Goal: Information Seeking & Learning: Learn about a topic

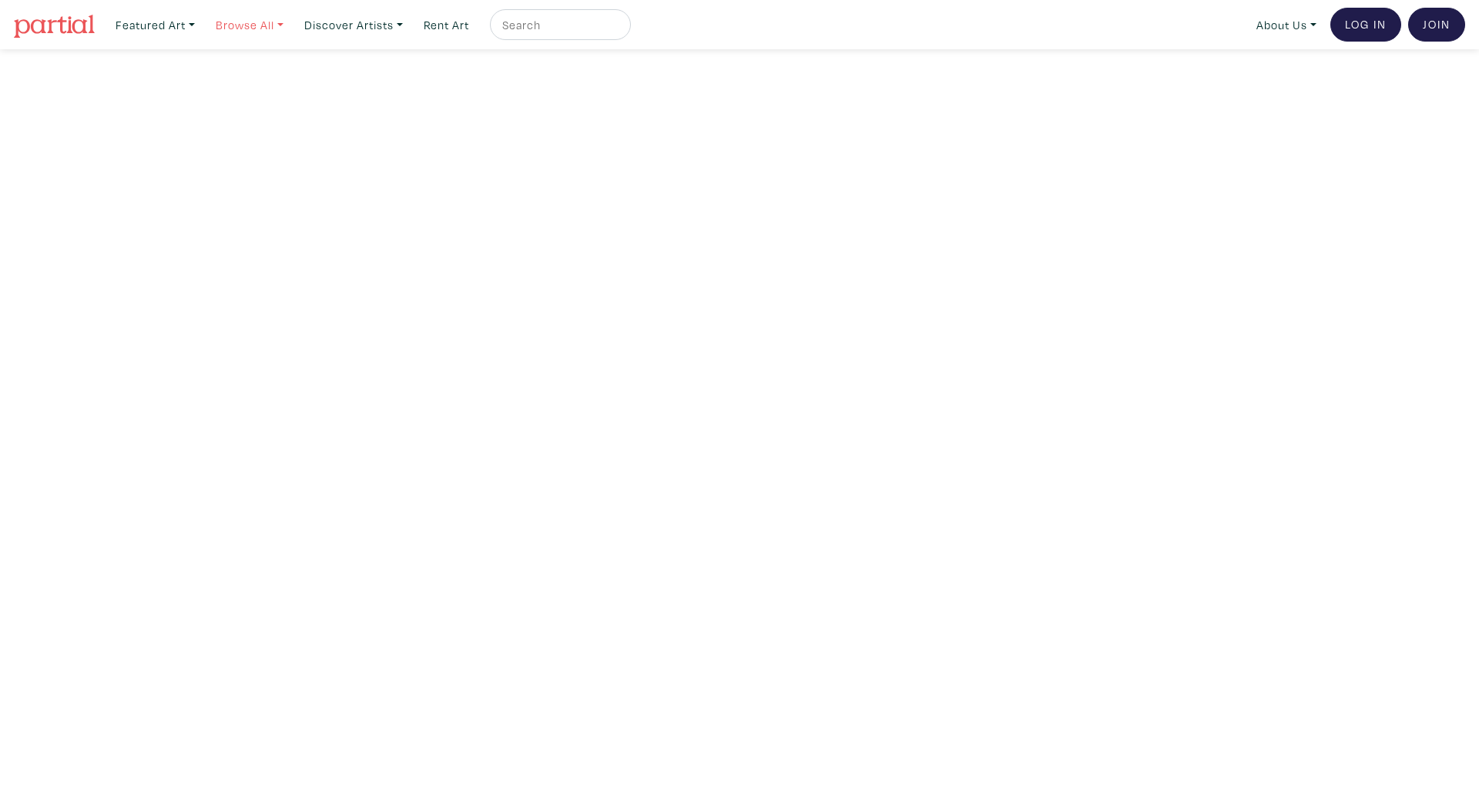
click at [256, 20] on link "Browse All" at bounding box center [250, 25] width 82 height 32
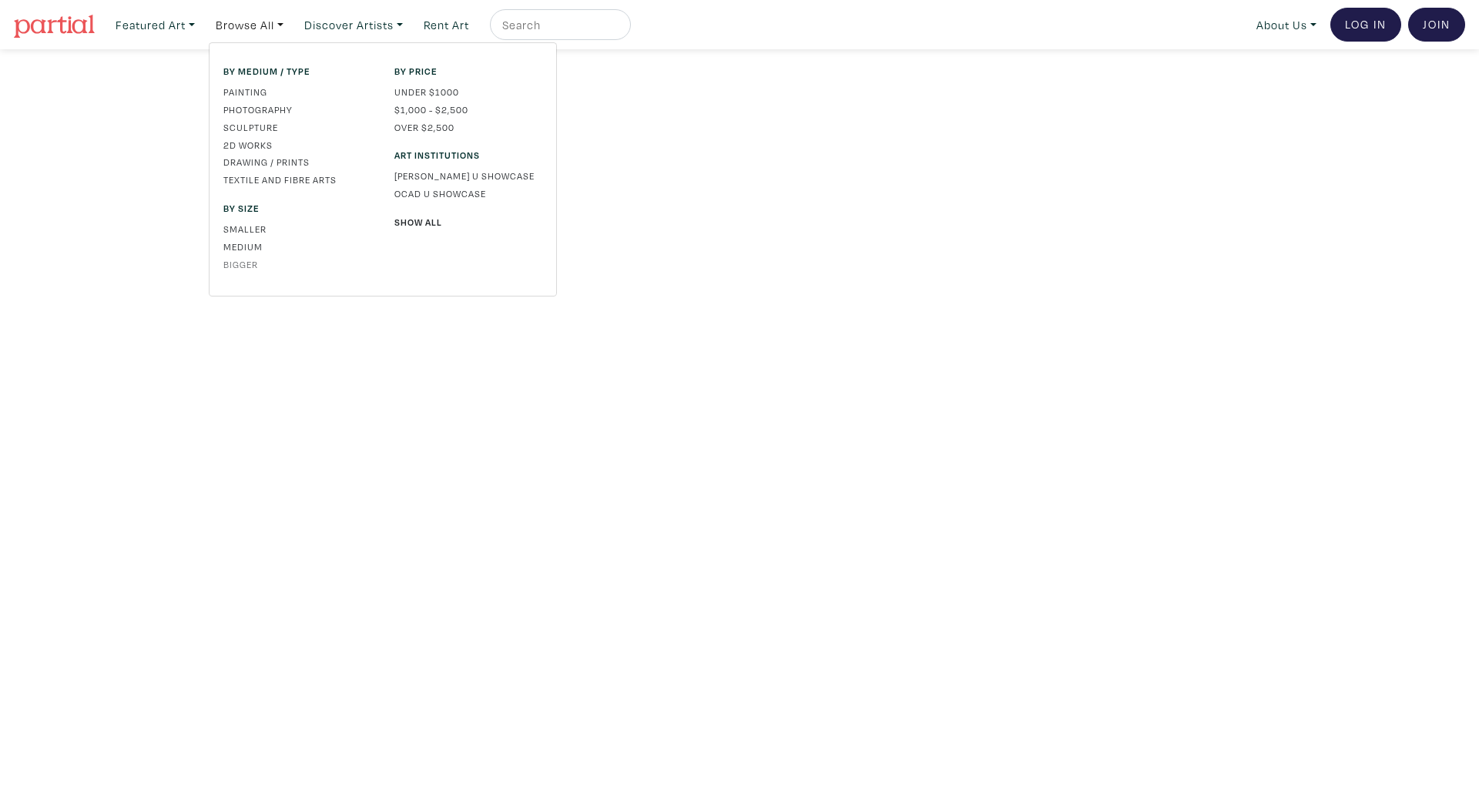
click at [243, 264] on link "Bigger" at bounding box center [297, 264] width 148 height 14
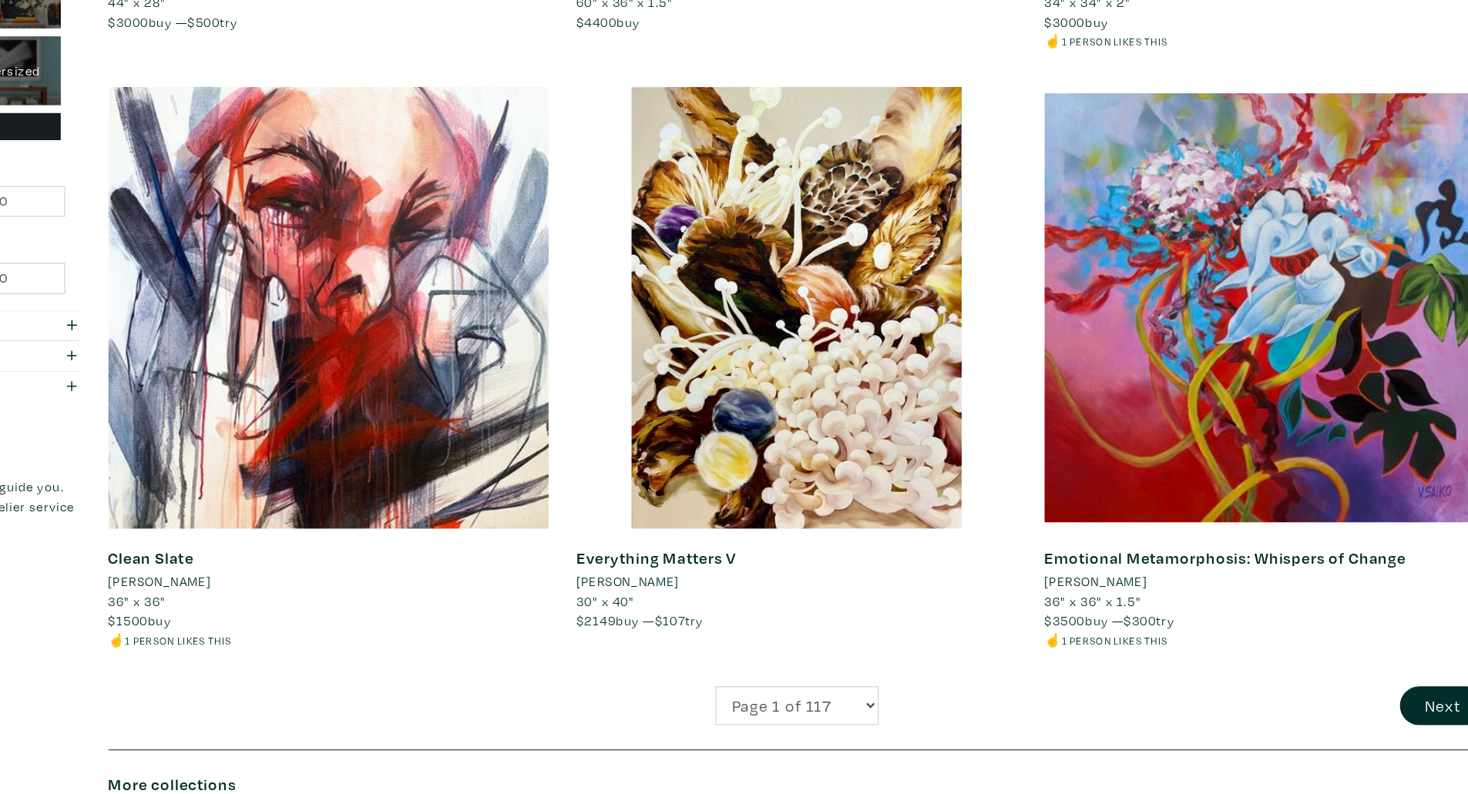
scroll to position [3687, 0]
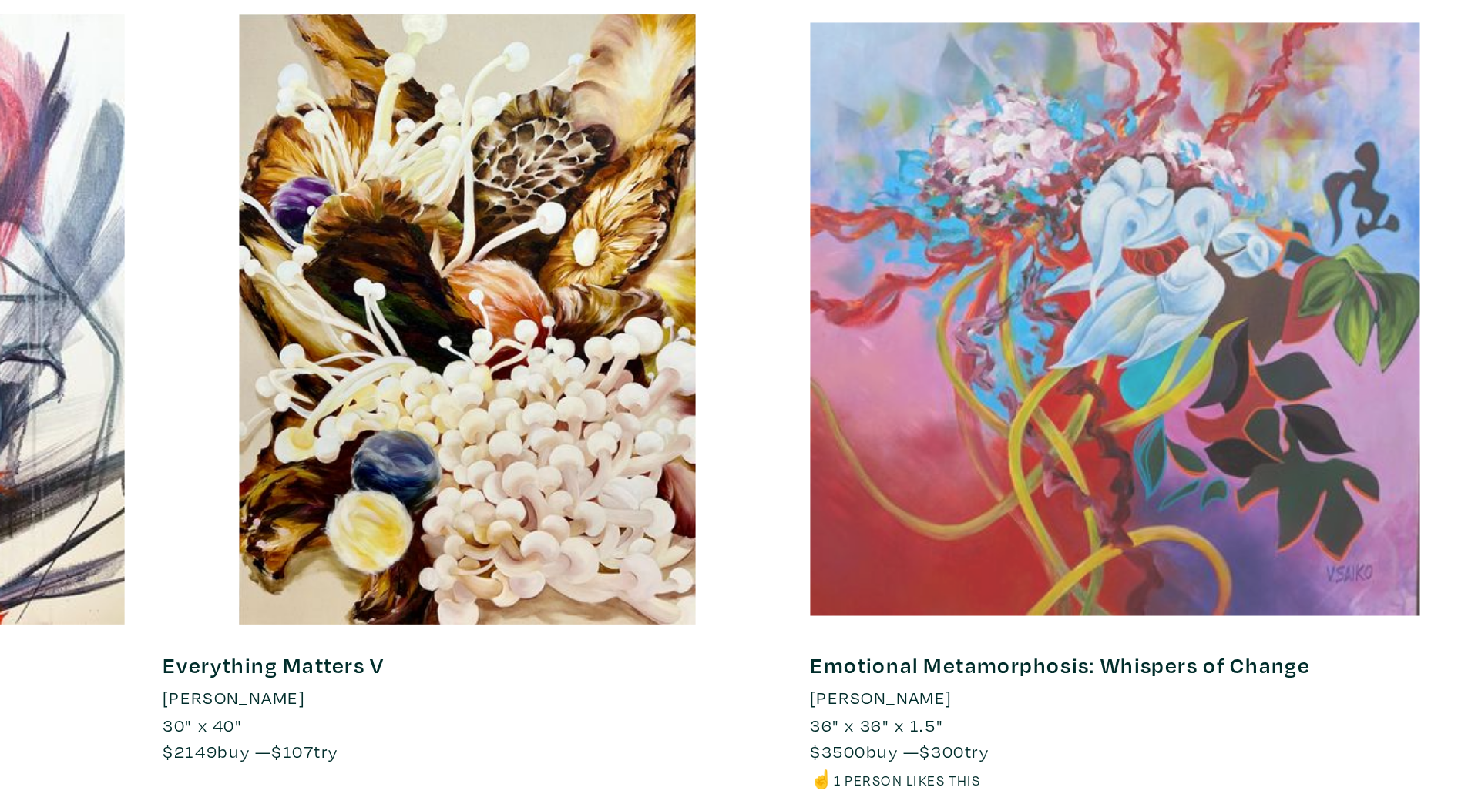
click at [1254, 413] on div at bounding box center [1254, 378] width 377 height 377
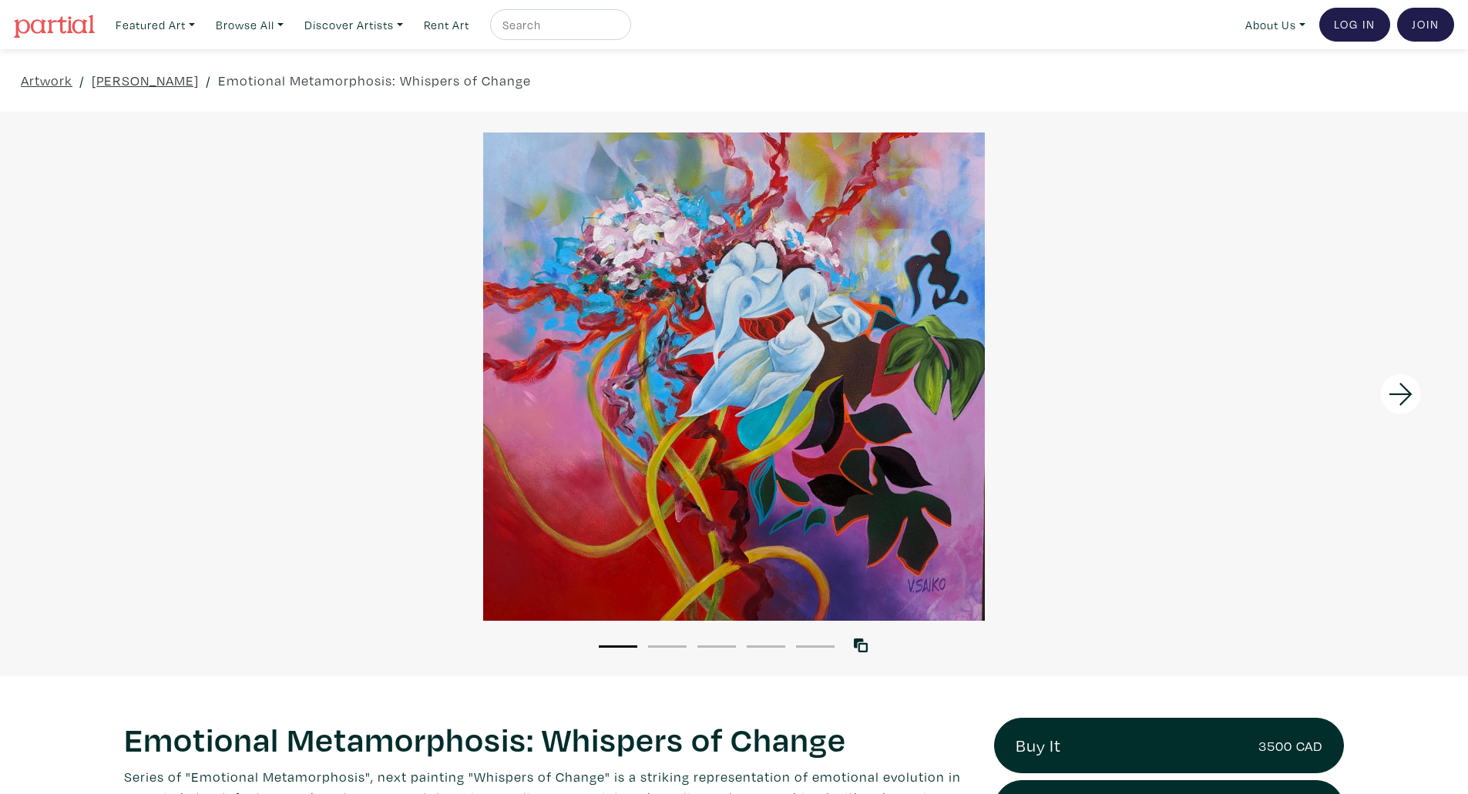
click at [1401, 397] on icon at bounding box center [1400, 395] width 52 height 42
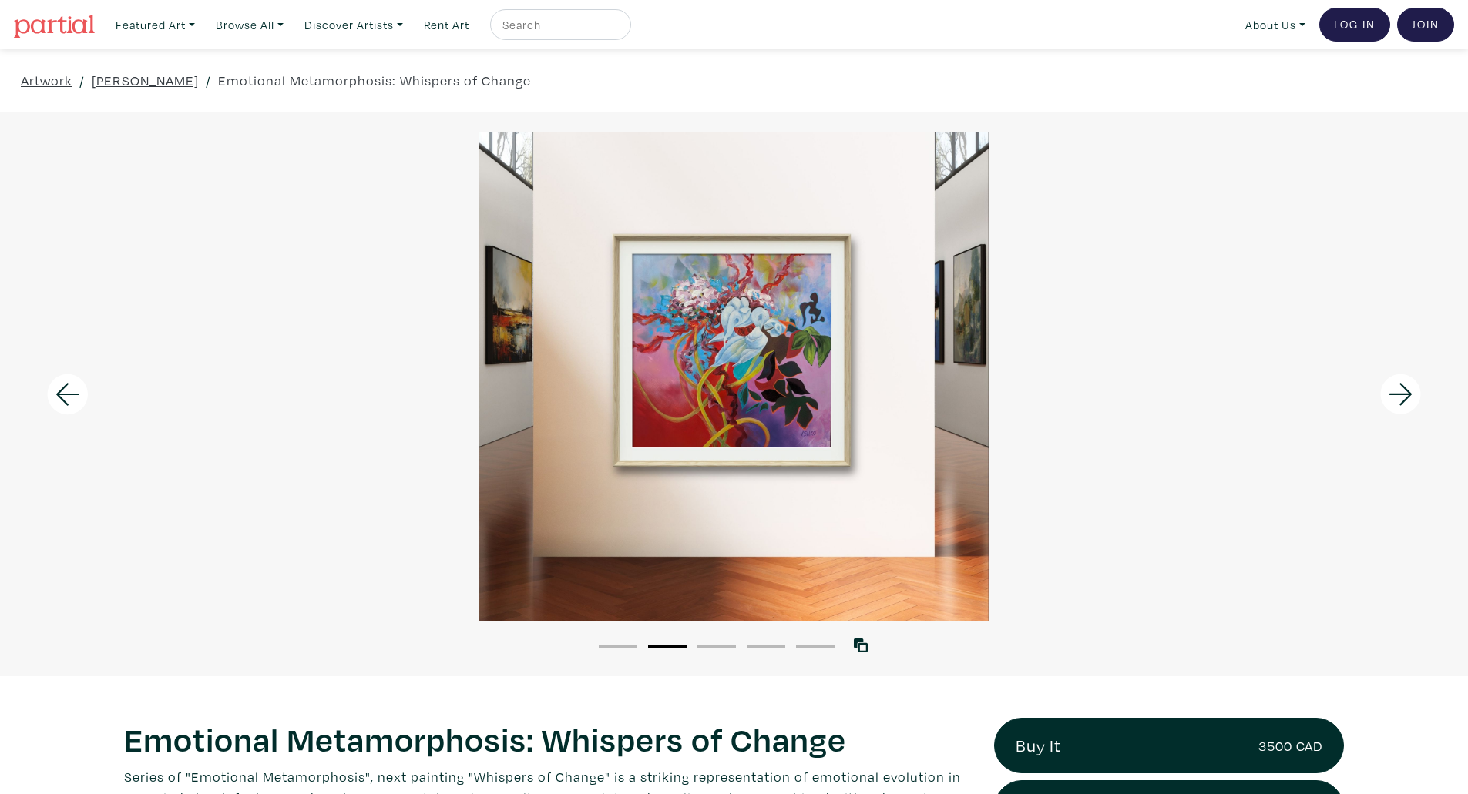
click at [1401, 397] on icon at bounding box center [1400, 395] width 52 height 42
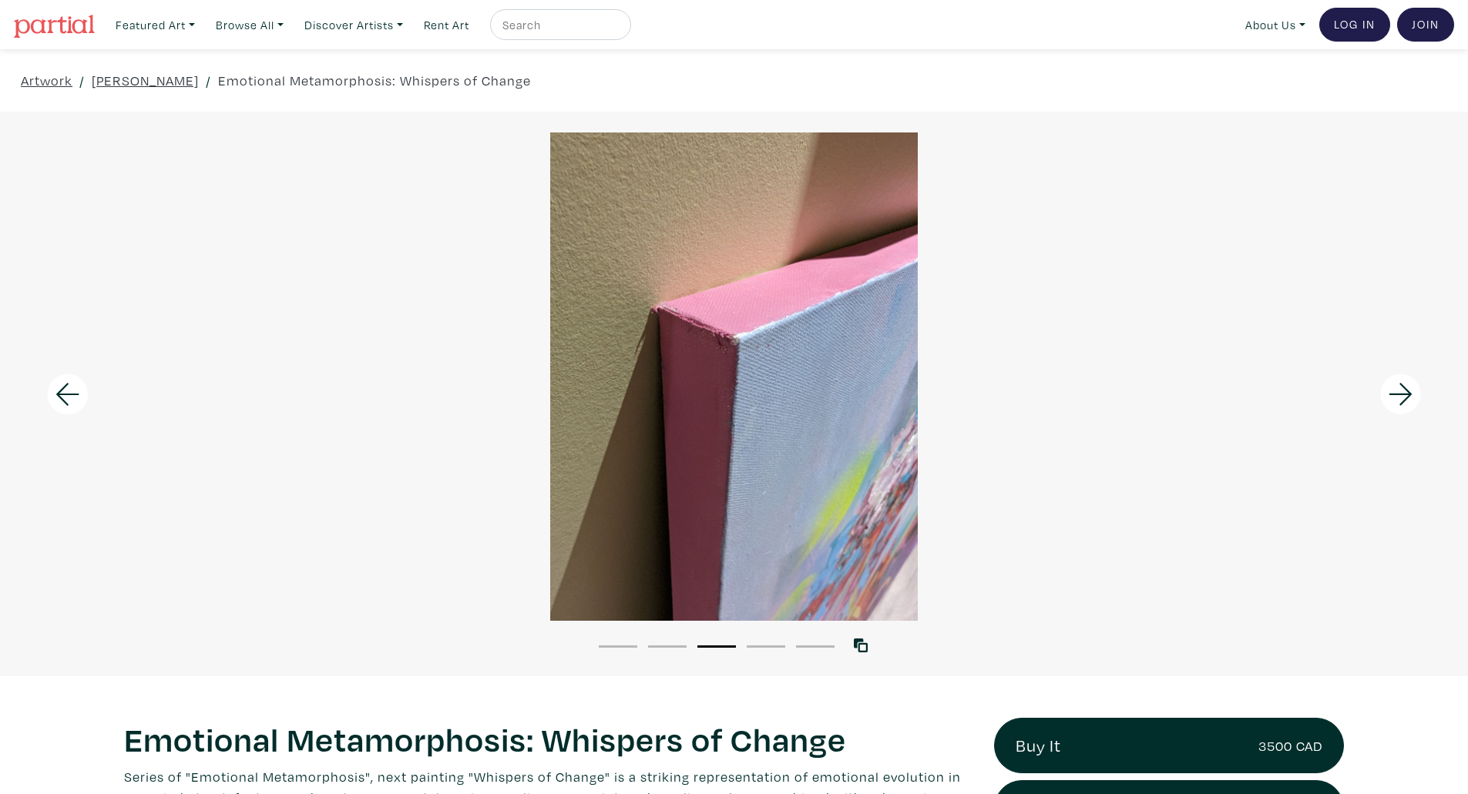
click at [1401, 397] on icon at bounding box center [1400, 395] width 52 height 42
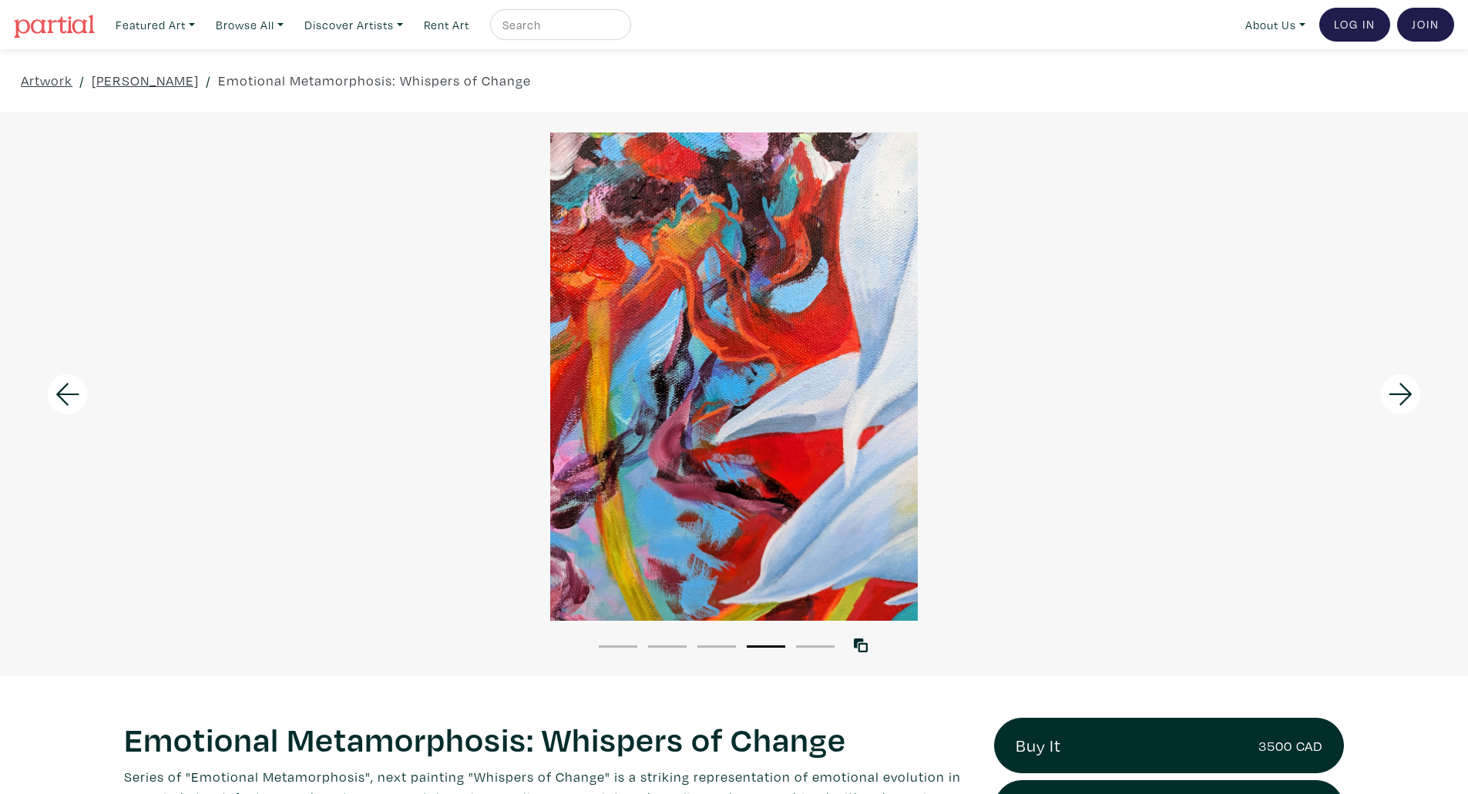
click at [1401, 397] on icon at bounding box center [1400, 395] width 52 height 42
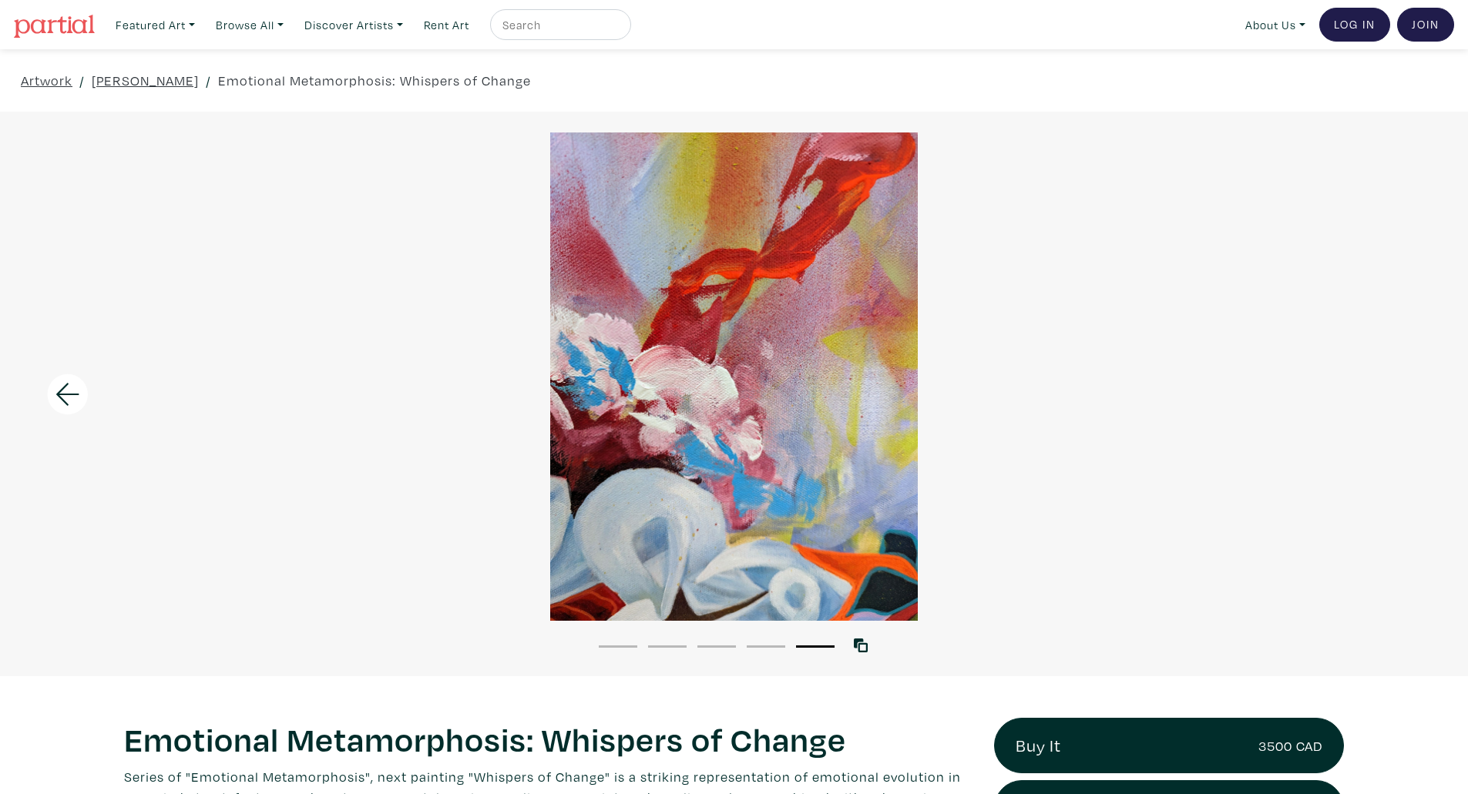
click at [1401, 397] on div at bounding box center [734, 377] width 1468 height 488
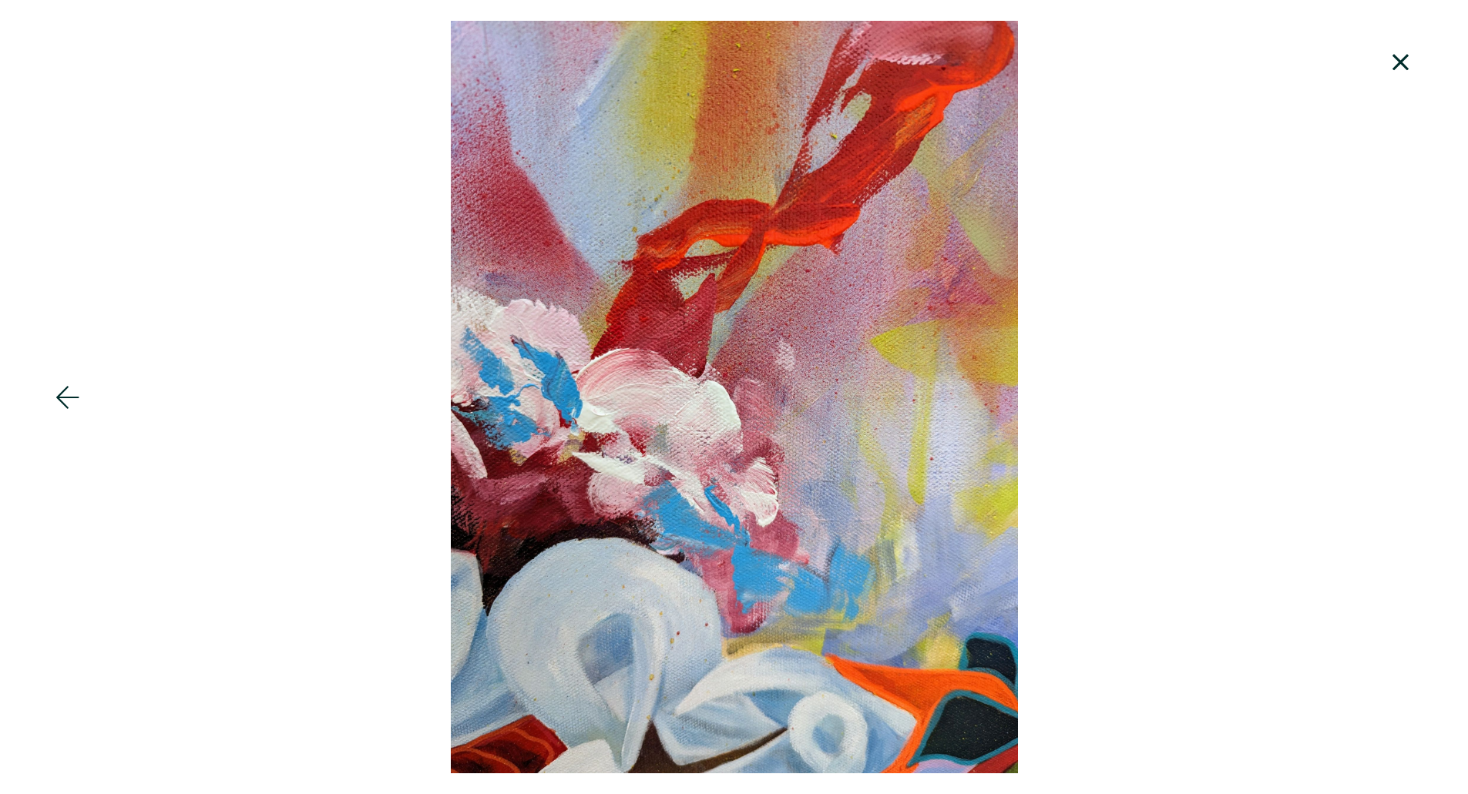
click at [65, 399] on icon at bounding box center [68, 398] width 52 height 42
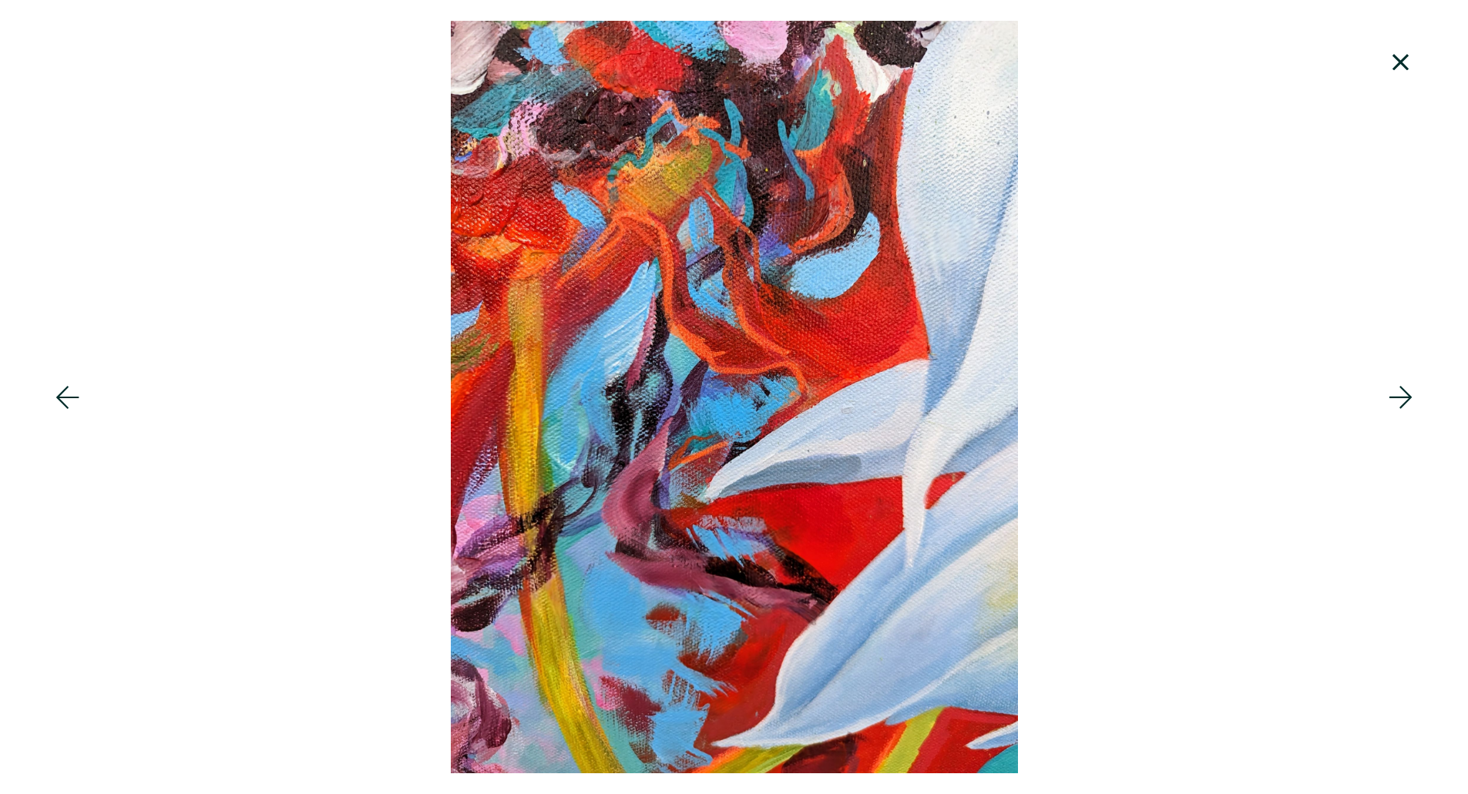
click at [65, 399] on icon at bounding box center [68, 398] width 52 height 42
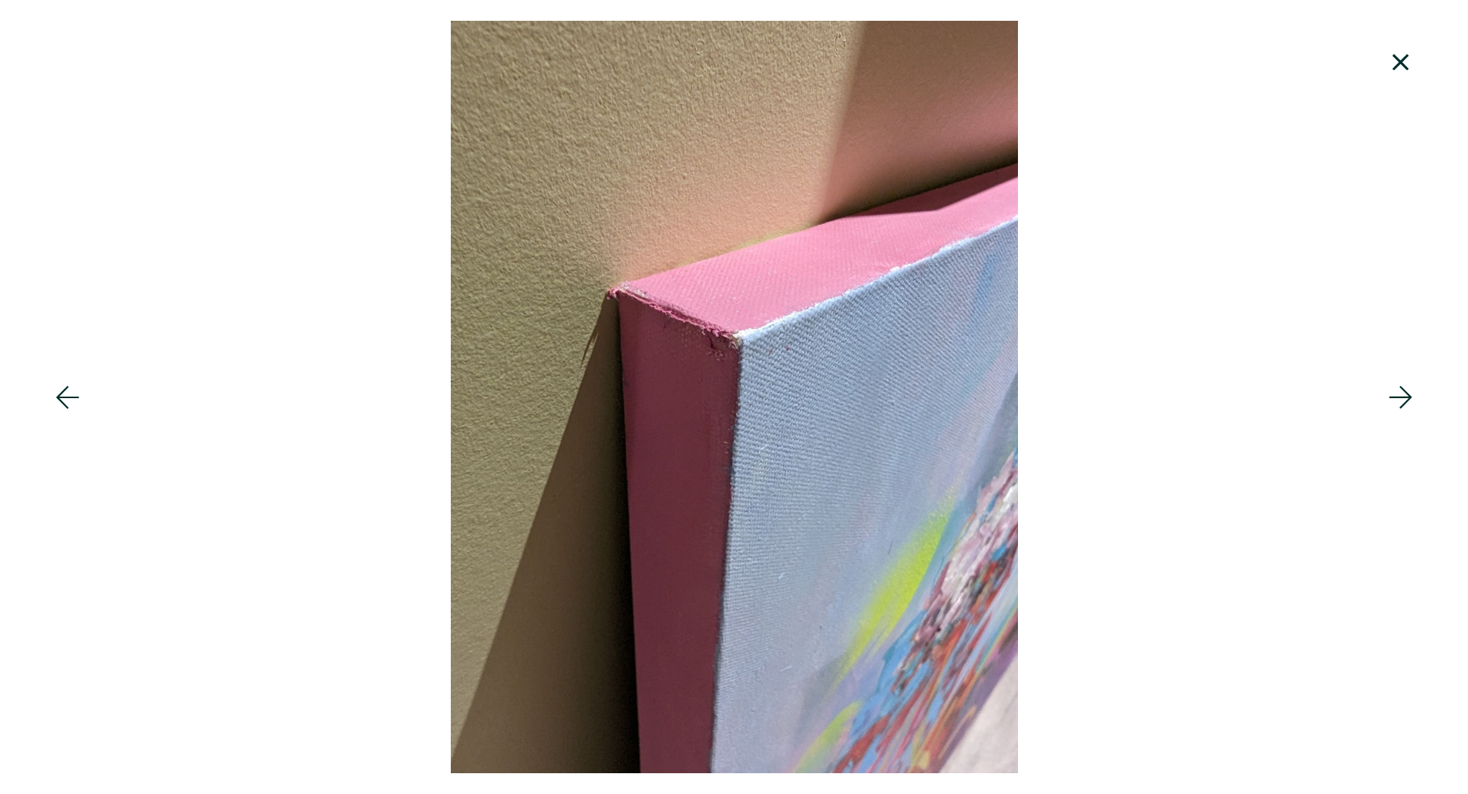
click at [65, 399] on icon at bounding box center [68, 398] width 52 height 42
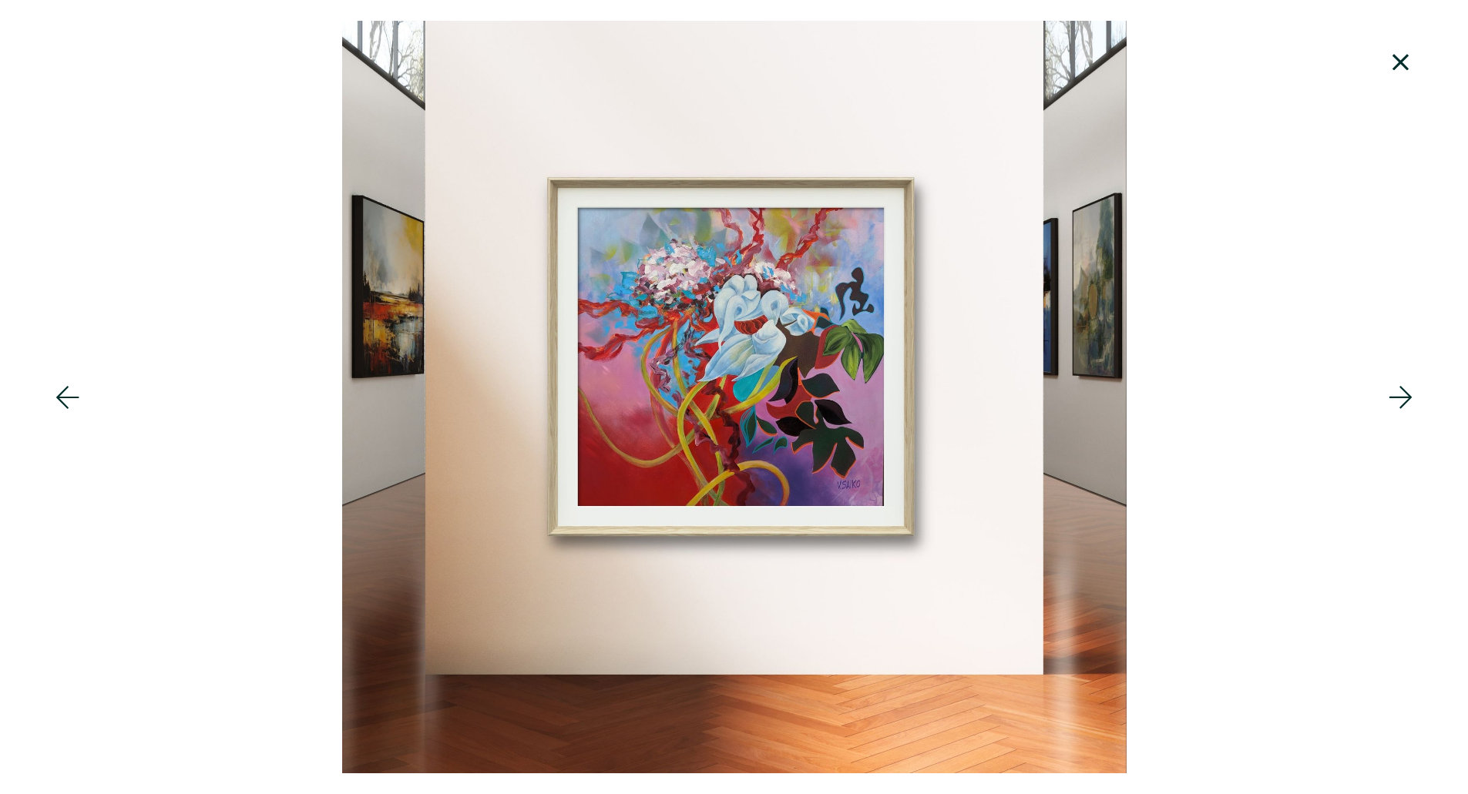
click at [65, 399] on icon at bounding box center [68, 398] width 52 height 42
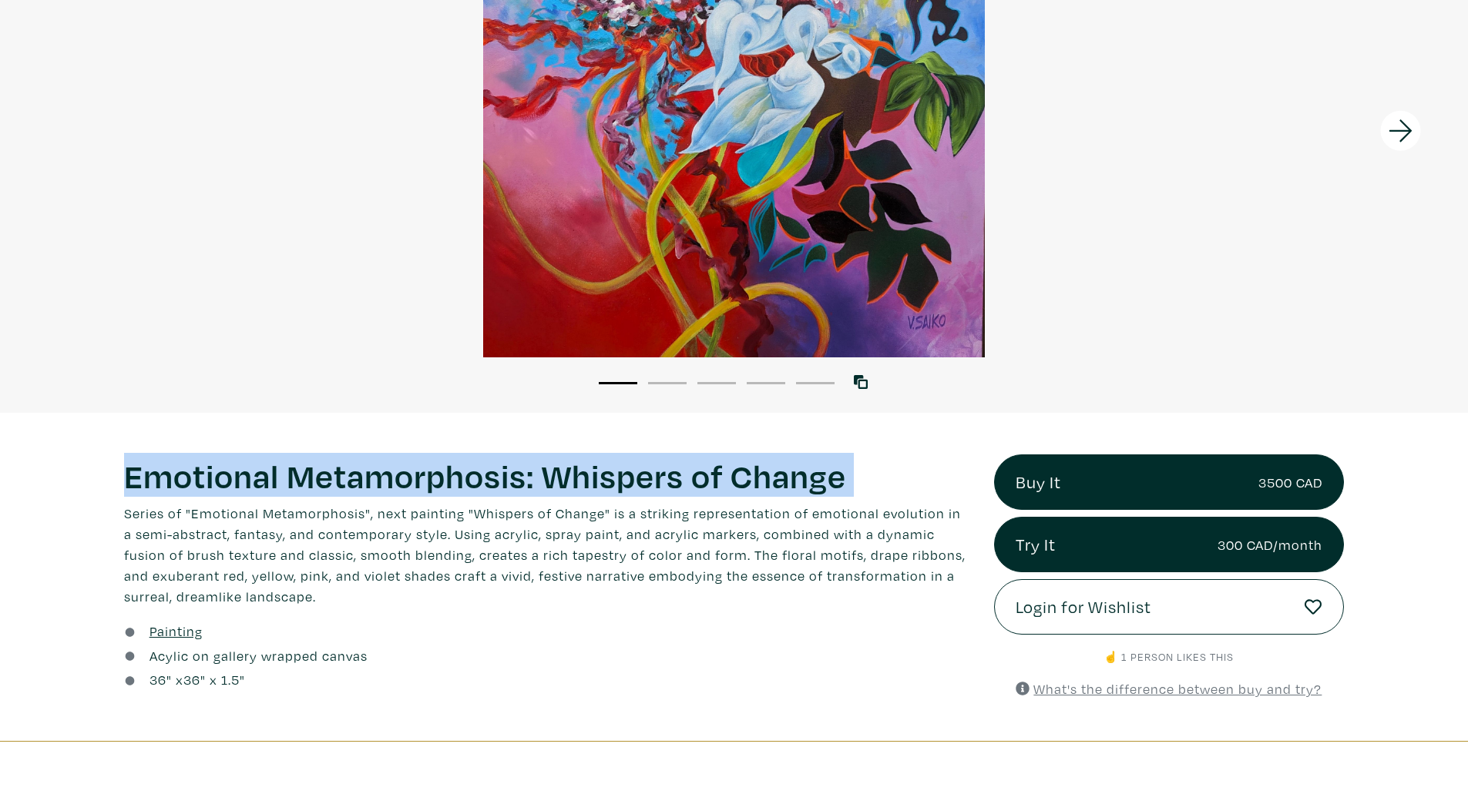
scroll to position [272, 0]
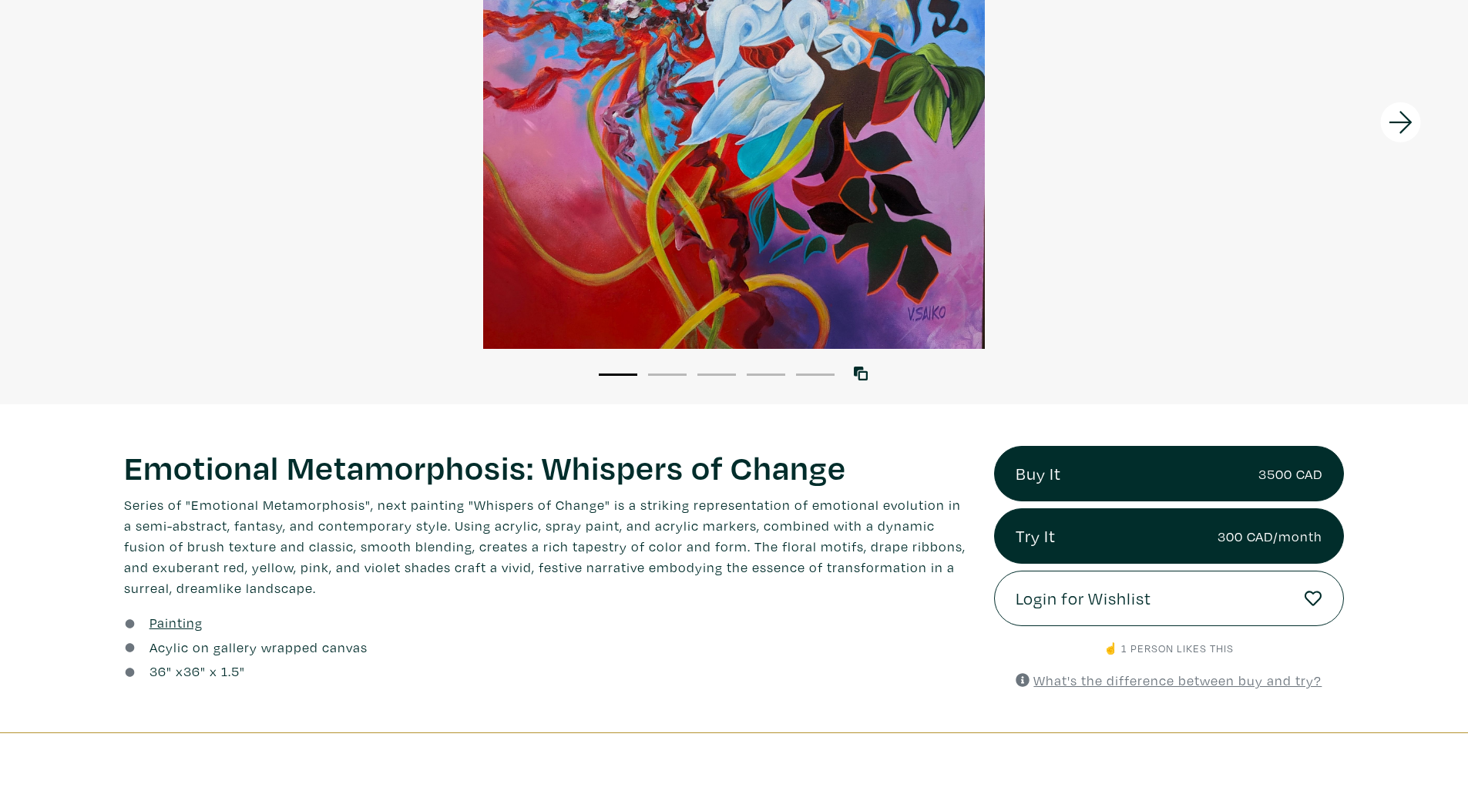
click at [439, 547] on p "Series of "Emotional Metamorphosis", next painting "Whispers of Change" is a st…" at bounding box center [547, 547] width 847 height 104
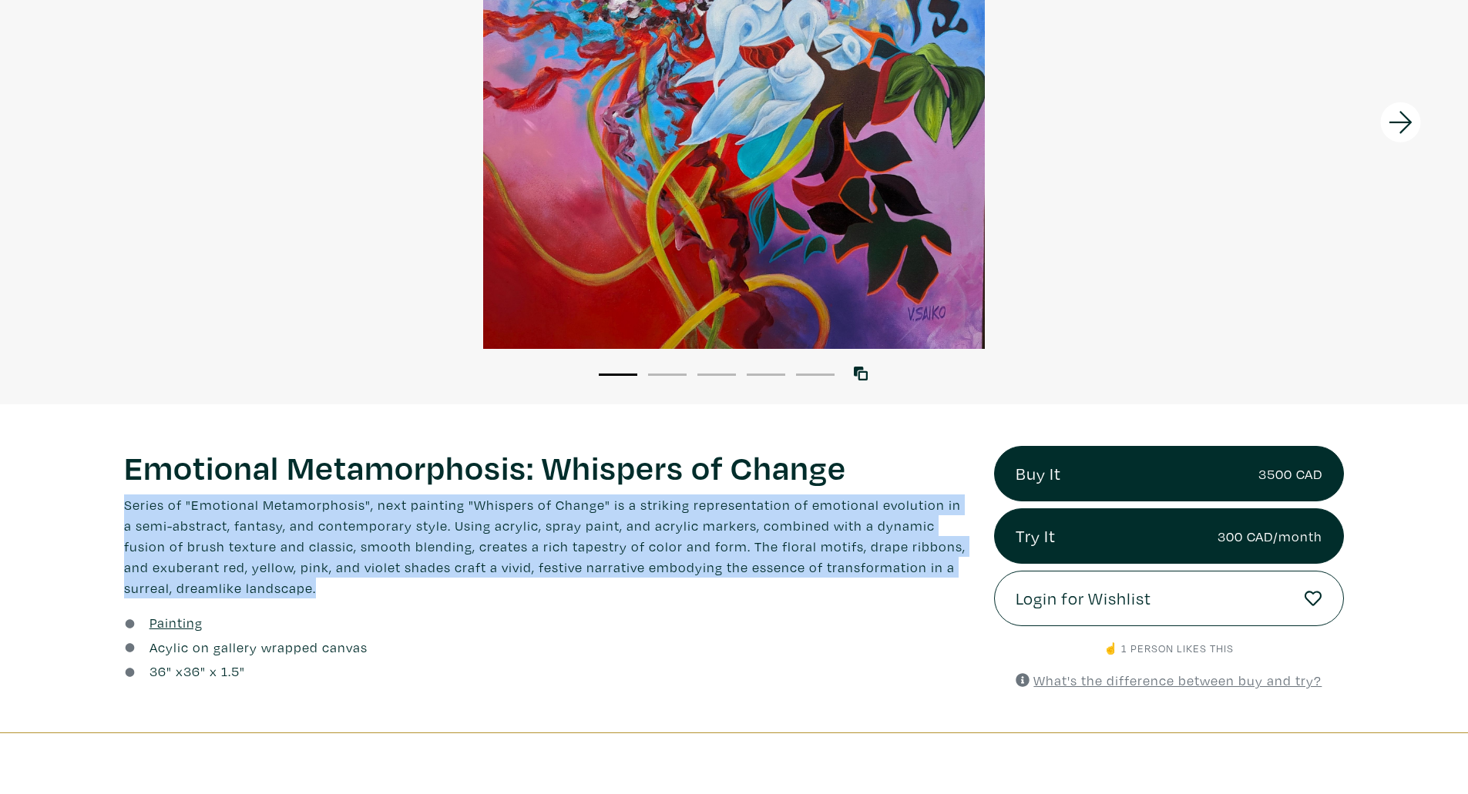
click at [439, 547] on p "Series of "Emotional Metamorphosis", next painting "Whispers of Change" is a st…" at bounding box center [547, 547] width 847 height 104
click at [453, 577] on p "Series of "Emotional Metamorphosis", next painting "Whispers of Change" is a st…" at bounding box center [547, 547] width 847 height 104
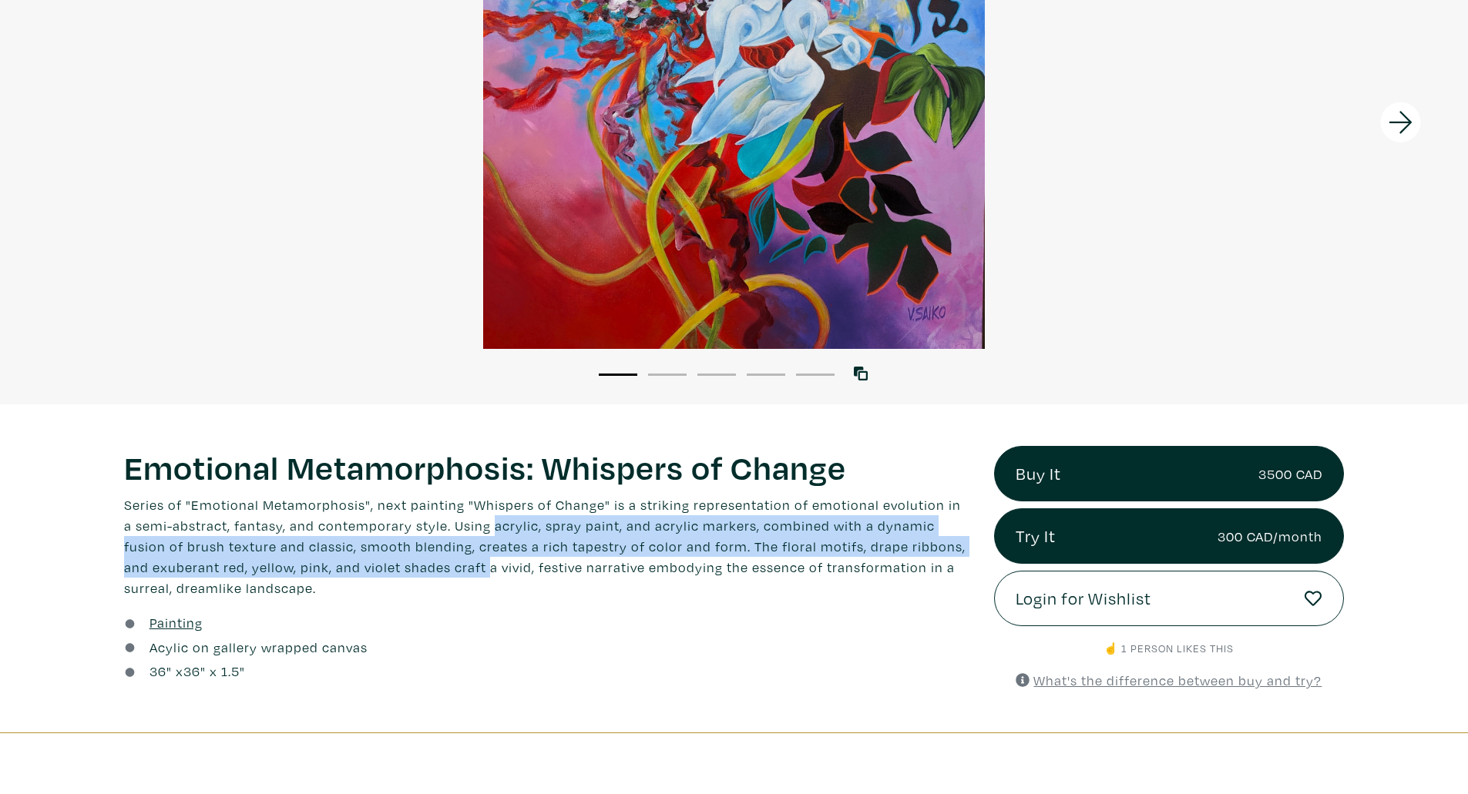
drag, startPoint x: 453, startPoint y: 577, endPoint x: 501, endPoint y: 517, distance: 76.8
click at [501, 517] on p "Series of "Emotional Metamorphosis", next painting "Whispers of Change" is a st…" at bounding box center [547, 547] width 847 height 104
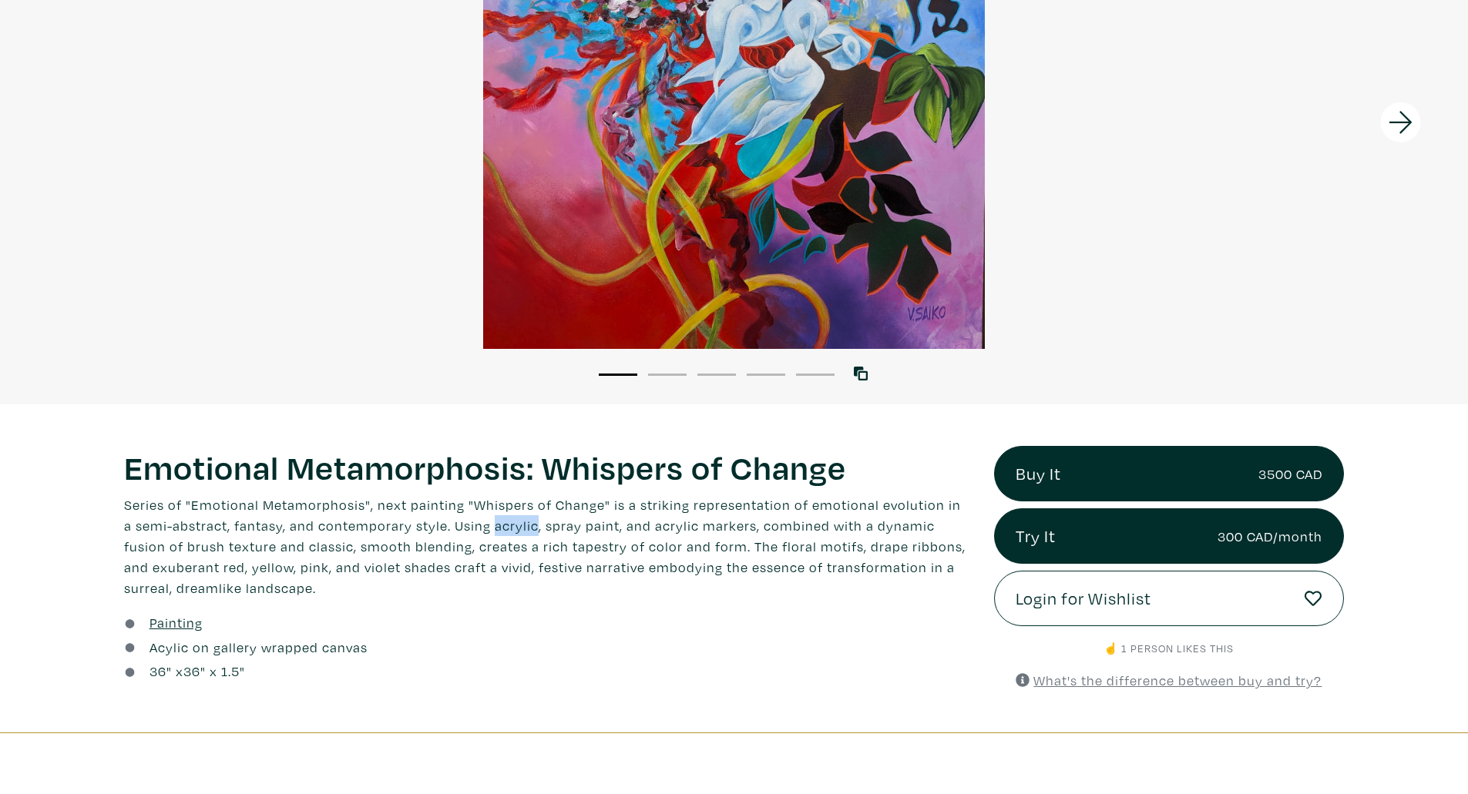
drag, startPoint x: 501, startPoint y: 517, endPoint x: 495, endPoint y: 535, distance: 19.3
click at [495, 535] on p "Series of "Emotional Metamorphosis", next painting "Whispers of Change" is a st…" at bounding box center [547, 547] width 847 height 104
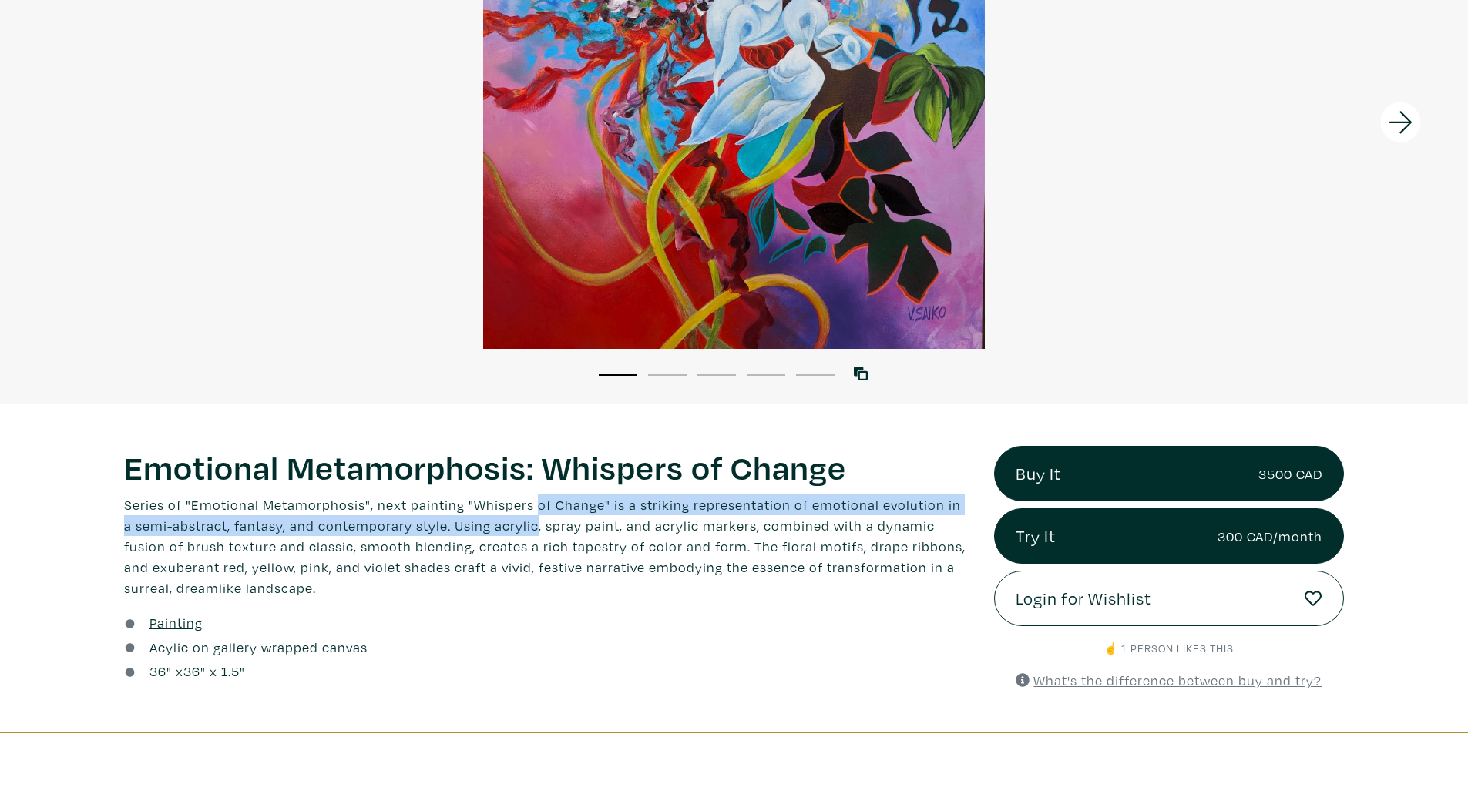
drag, startPoint x: 495, startPoint y: 535, endPoint x: 529, endPoint y: 509, distance: 42.2
click at [529, 509] on p "Series of "Emotional Metamorphosis", next painting "Whispers of Change" is a st…" at bounding box center [547, 547] width 847 height 104
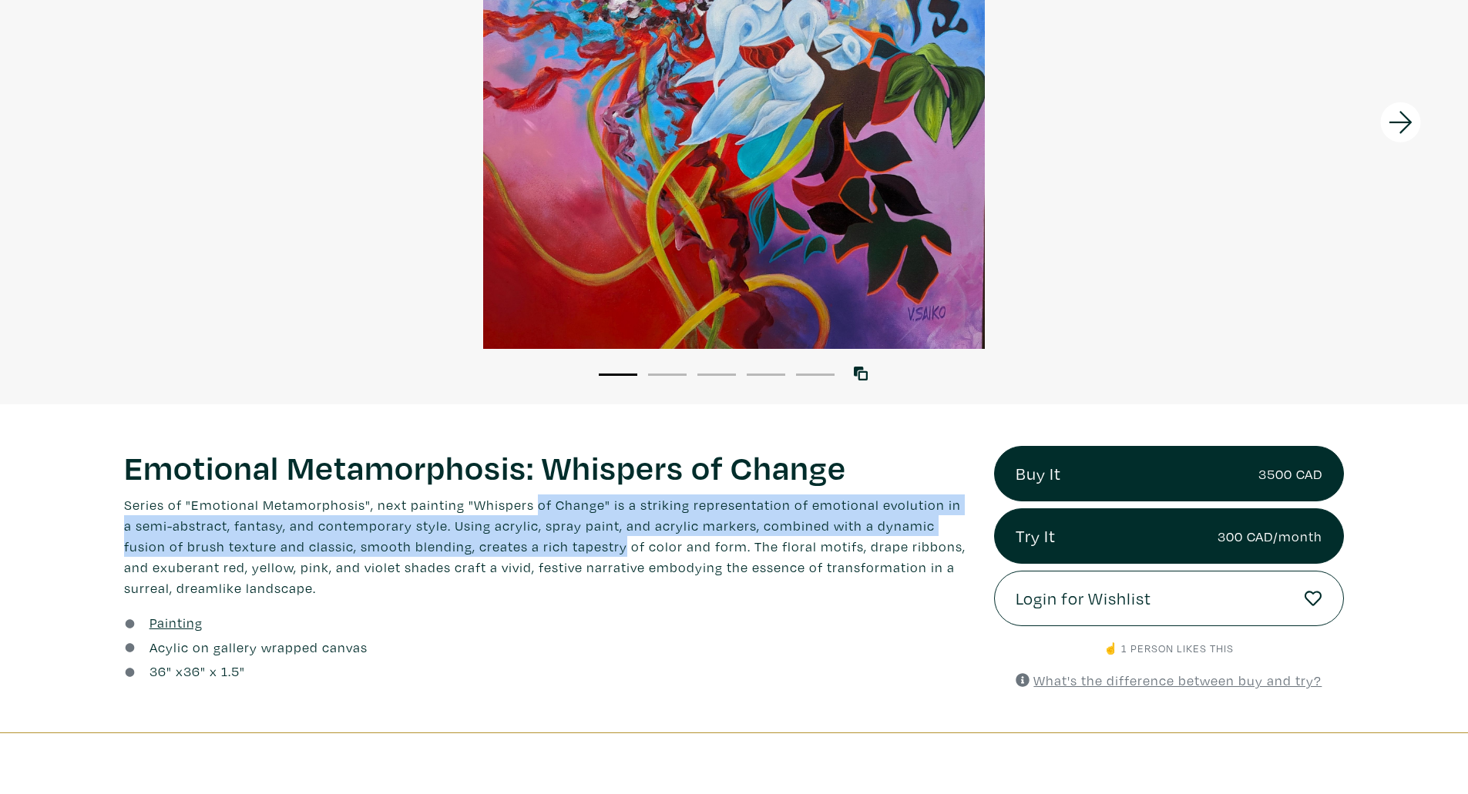
drag, startPoint x: 529, startPoint y: 509, endPoint x: 512, endPoint y: 545, distance: 39.0
click at [512, 545] on p "Series of "Emotional Metamorphosis", next painting "Whispers of Change" is a st…" at bounding box center [547, 547] width 847 height 104
drag, startPoint x: 512, startPoint y: 545, endPoint x: 611, endPoint y: 488, distance: 113.9
click at [611, 488] on div "Emotional Metamorphosis: Whispers of Change Lorem ipsum dolor sit amet, consect…" at bounding box center [547, 522] width 847 height 153
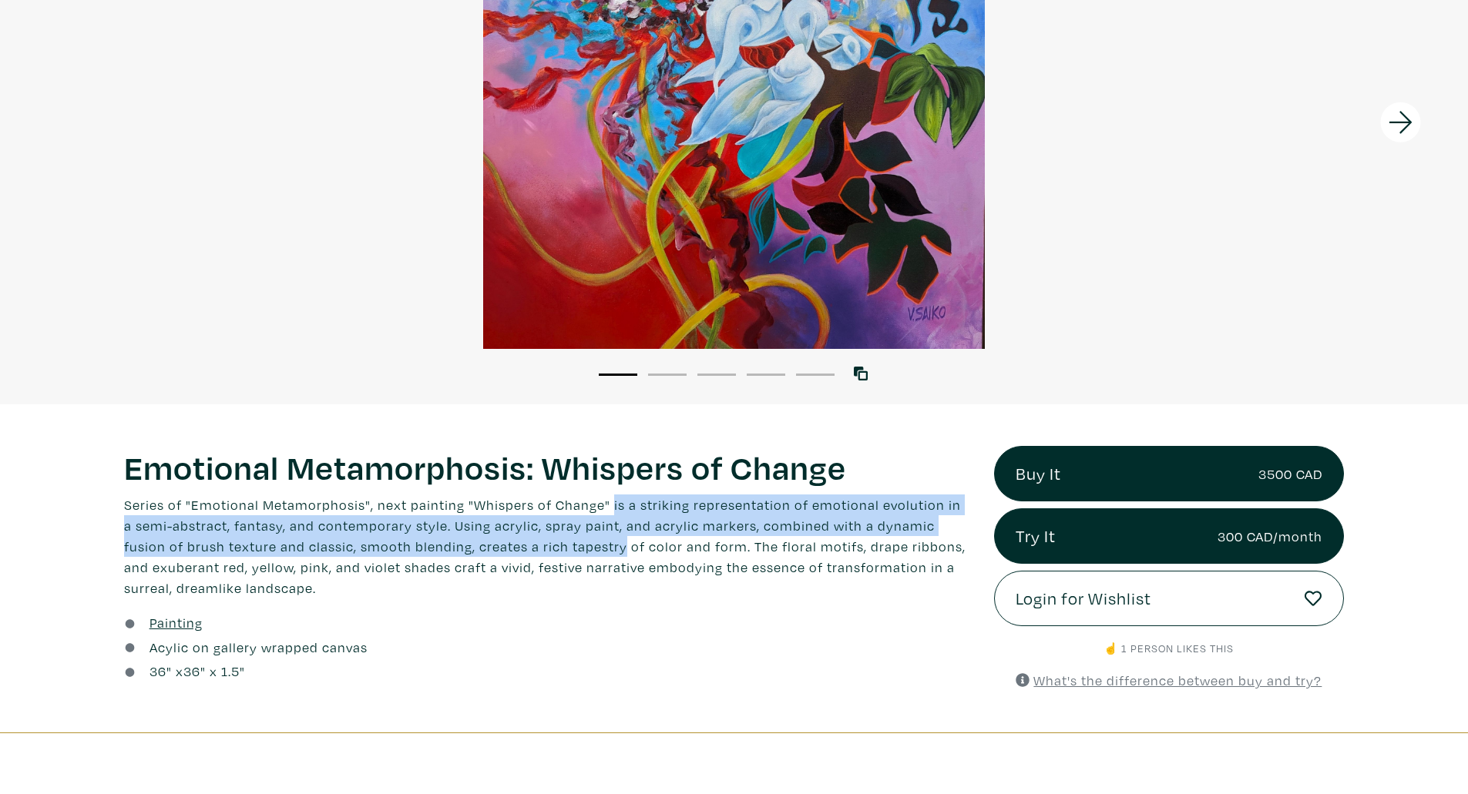
click at [611, 488] on div "Emotional Metamorphosis: Whispers of Change Lorem ipsum dolor sit amet, consect…" at bounding box center [547, 522] width 847 height 153
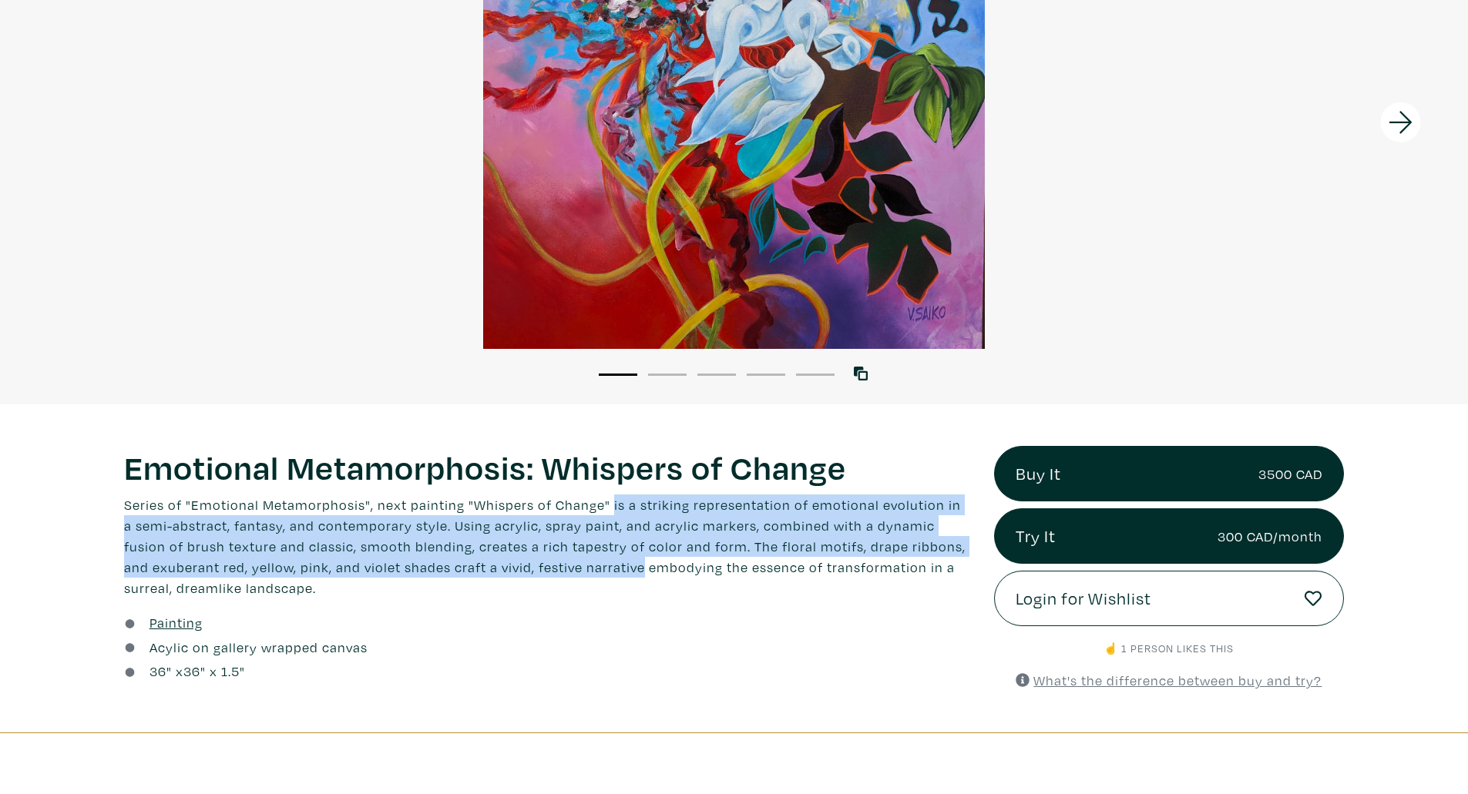
drag, startPoint x: 611, startPoint y: 488, endPoint x: 585, endPoint y: 570, distance: 86.5
click at [585, 570] on div "Emotional Metamorphosis: Whispers of Change Lorem ipsum dolor sit amet, consect…" at bounding box center [547, 522] width 847 height 153
click at [585, 570] on p "Series of "Emotional Metamorphosis", next painting "Whispers of Change" is a st…" at bounding box center [547, 547] width 847 height 104
drag, startPoint x: 585, startPoint y: 570, endPoint x: 627, endPoint y: 500, distance: 81.9
click at [627, 500] on p "Series of "Emotional Metamorphosis", next painting "Whispers of Change" is a st…" at bounding box center [547, 547] width 847 height 104
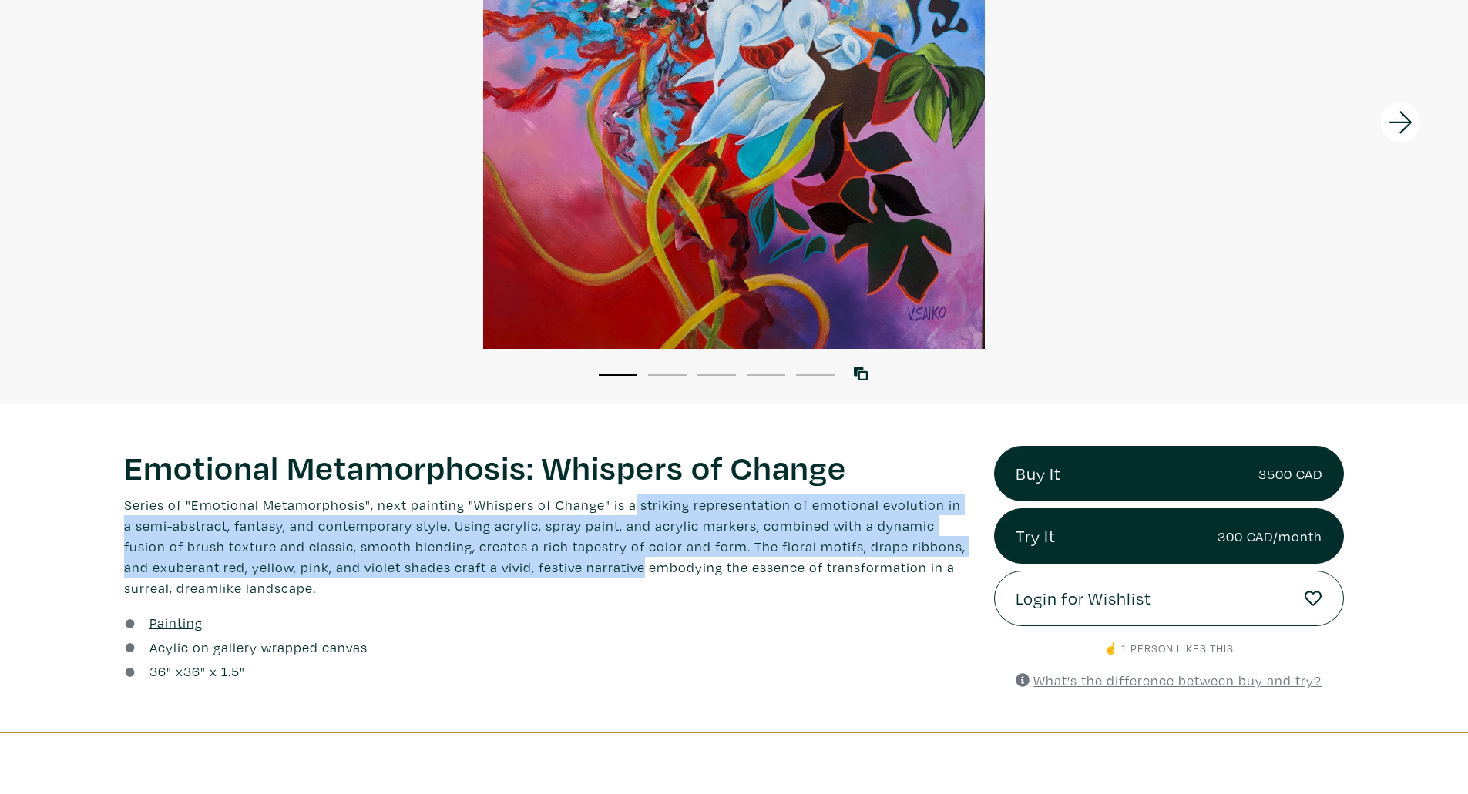
click at [627, 500] on p "Series of "Emotional Metamorphosis", next painting "Whispers of Change" is a st…" at bounding box center [547, 547] width 847 height 104
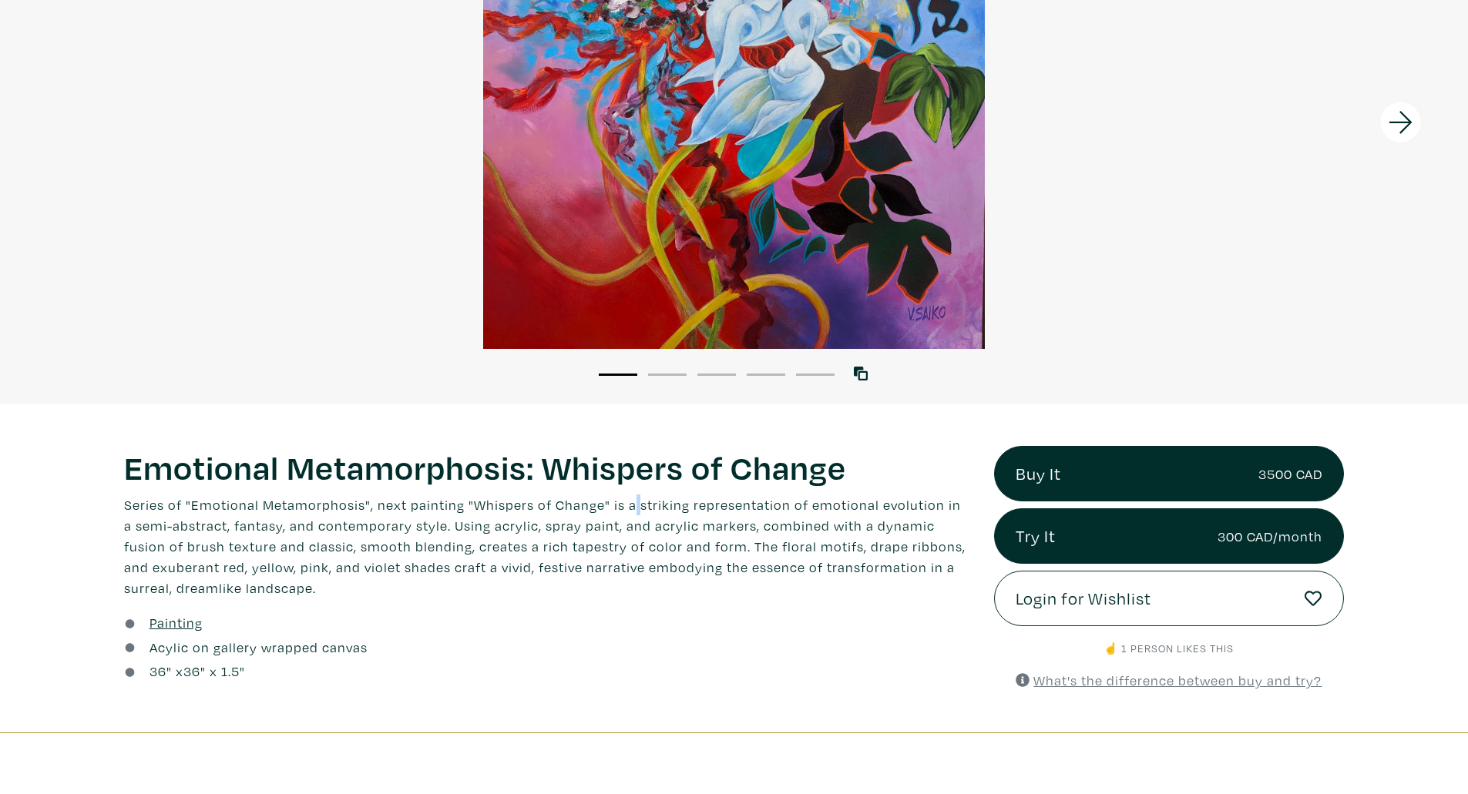
click at [627, 500] on p "Series of "Emotional Metamorphosis", next painting "Whispers of Change" is a st…" at bounding box center [547, 547] width 847 height 104
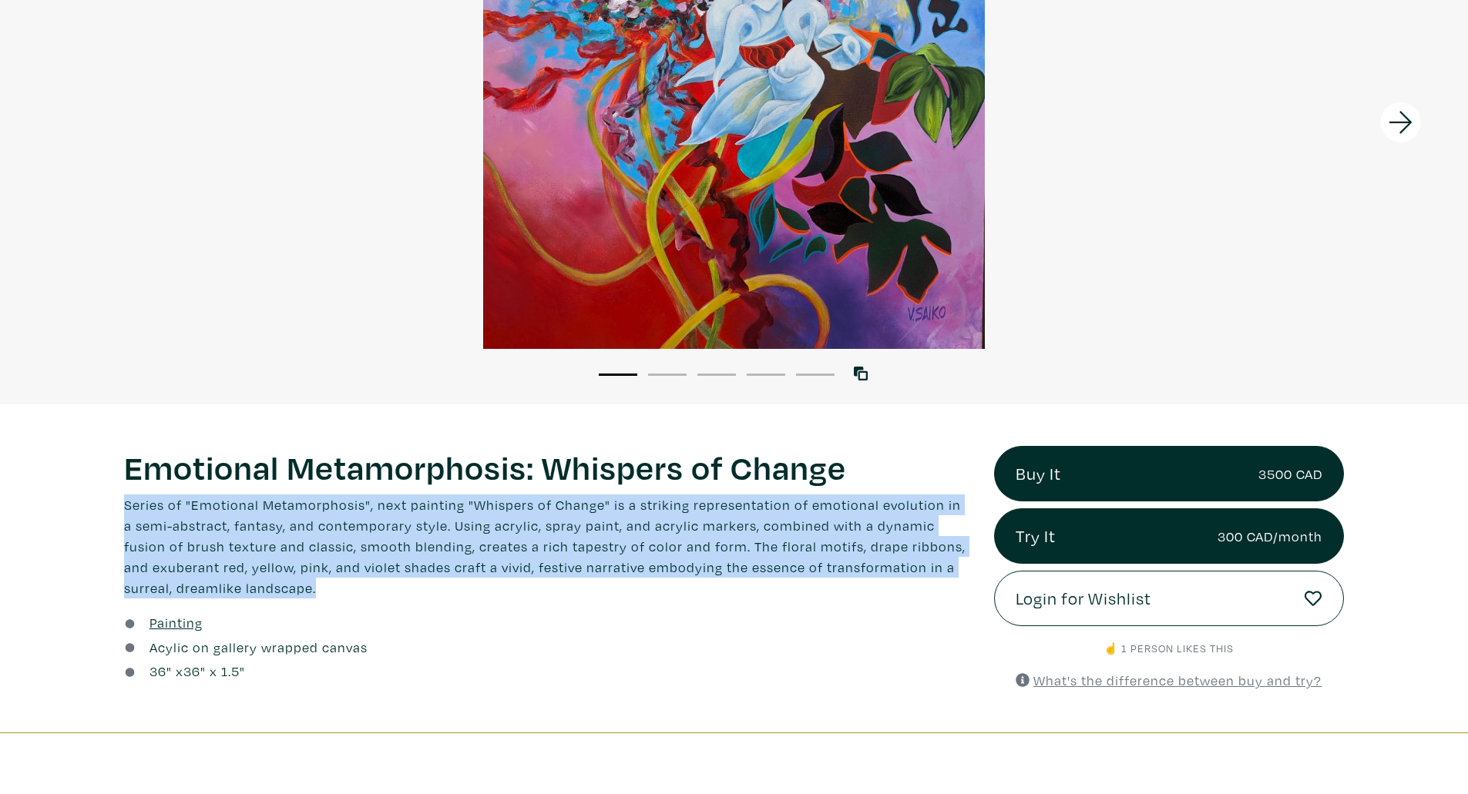
click at [627, 500] on p "Series of "Emotional Metamorphosis", next painting "Whispers of Change" is a st…" at bounding box center [547, 547] width 847 height 104
click at [531, 514] on p "Series of "Emotional Metamorphosis", next painting "Whispers of Change" is a st…" at bounding box center [547, 547] width 847 height 104
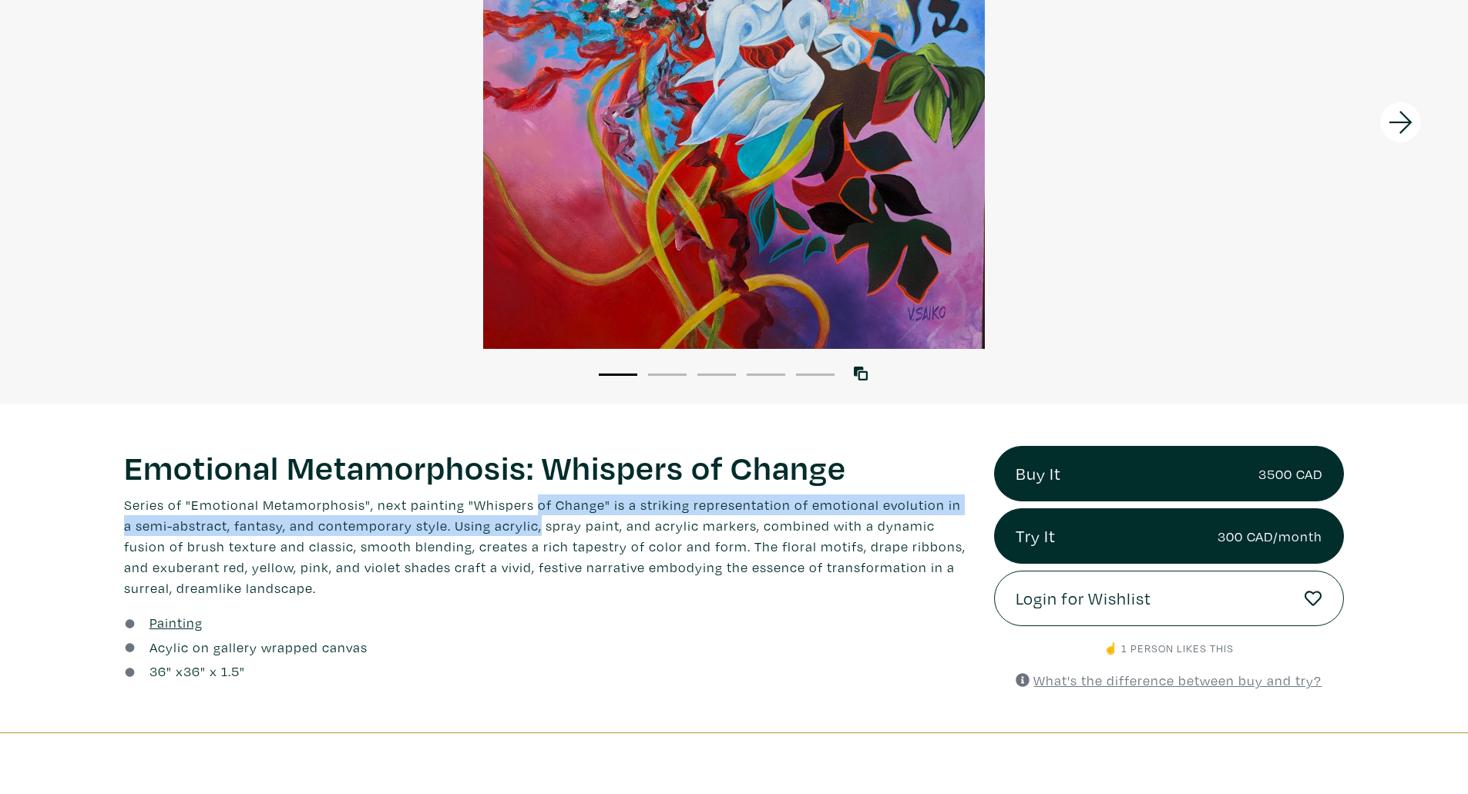
drag, startPoint x: 531, startPoint y: 514, endPoint x: 519, endPoint y: 533, distance: 22.9
click at [519, 533] on p "Series of "Emotional Metamorphosis", next painting "Whispers of Change" is a st…" at bounding box center [547, 547] width 847 height 104
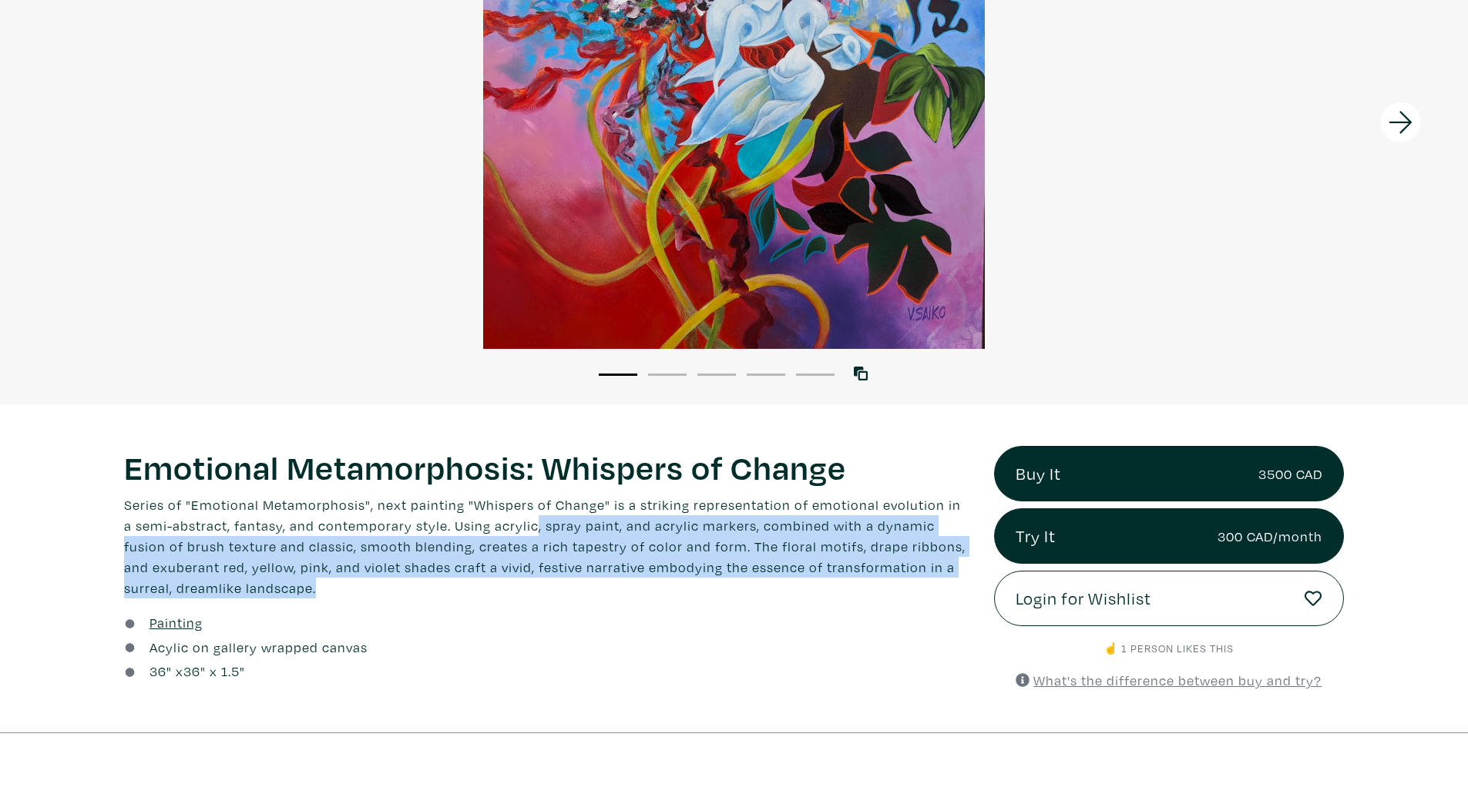
drag, startPoint x: 519, startPoint y: 533, endPoint x: 561, endPoint y: 596, distance: 76.1
click at [561, 596] on p "Series of "Emotional Metamorphosis", next painting "Whispers of Change" is a st…" at bounding box center [547, 547] width 847 height 104
